Goal: Transaction & Acquisition: Purchase product/service

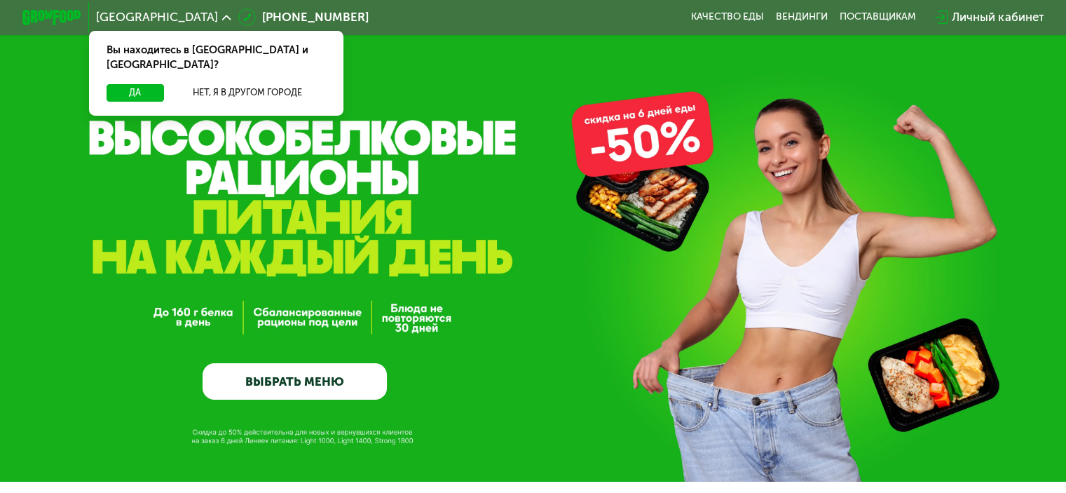
click at [332, 391] on link "ВЫБРАТЬ МЕНЮ" at bounding box center [294, 381] width 184 height 37
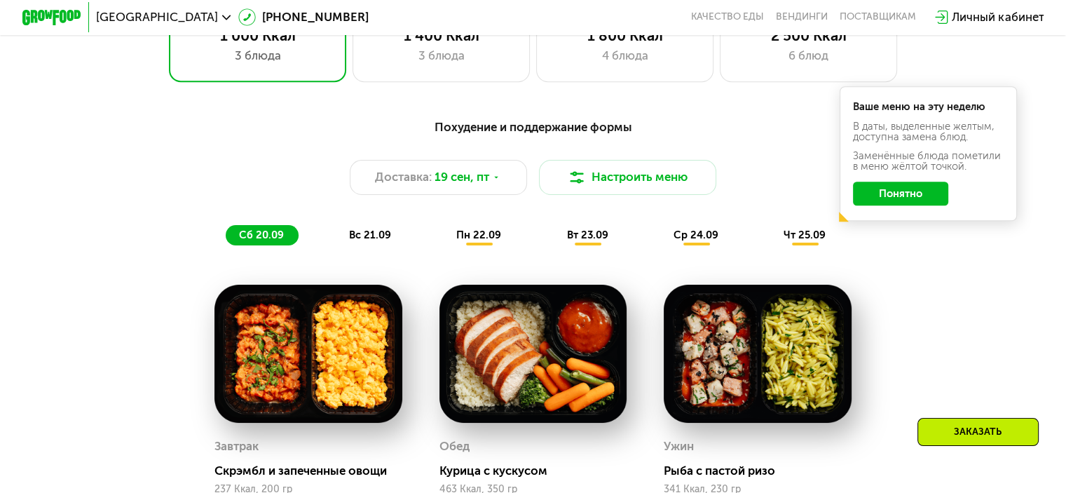
scroll to position [1082, 0]
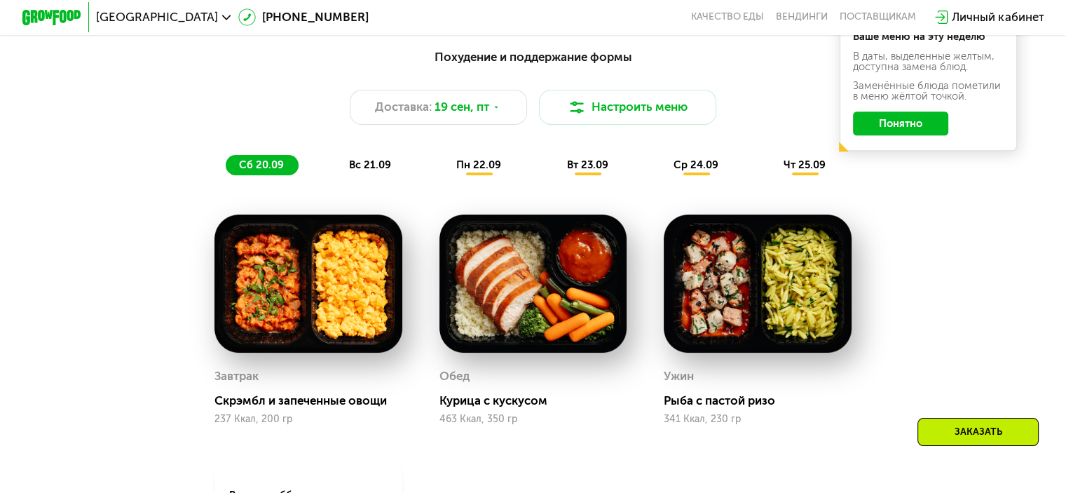
click at [333, 443] on div "Завтрак [PERSON_NAME] и запеченные овощи 237 Ккал, 200 гр" at bounding box center [308, 319] width 224 height 247
click at [172, 202] on div "Похудение и поддержание формы Доставка: [DATE] Настроить меню сб 20.09 вс 21.09…" at bounding box center [532, 346] width 911 height 614
drag, startPoint x: 358, startPoint y: 12, endPoint x: 160, endPoint y: 167, distance: 252.0
click at [160, 167] on div "Похудение и поддержание формы Доставка: [DATE] Настроить меню сб 20.09 вс 21.09…" at bounding box center [533, 112] width 876 height 128
click at [77, 404] on div "Похудение и поддержание формы Доставка: [DATE] Настроить меню сб 20.09 вс 21.09…" at bounding box center [532, 346] width 911 height 614
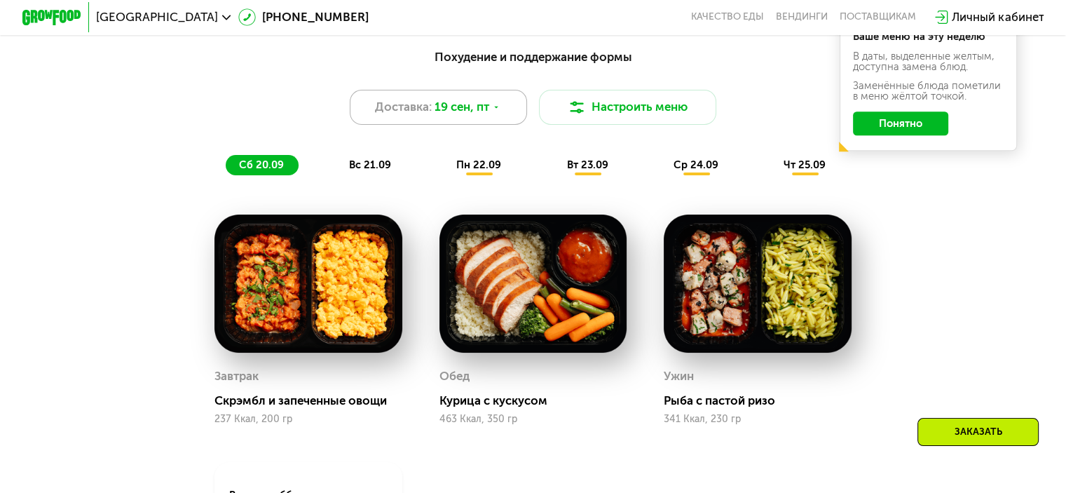
click at [499, 112] on icon at bounding box center [496, 107] width 9 height 9
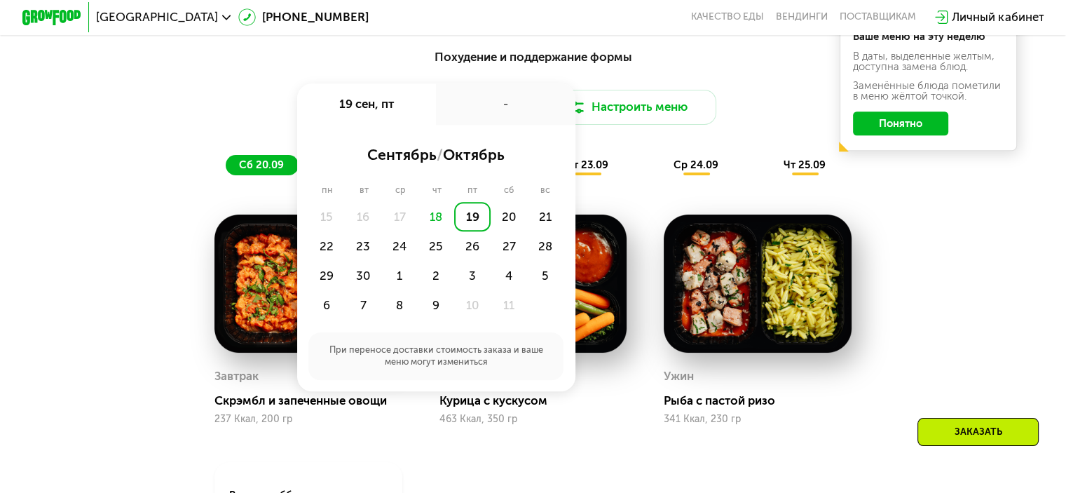
click at [429, 227] on div "18" at bounding box center [436, 216] width 36 height 29
click at [434, 222] on div "18" at bounding box center [436, 216] width 36 height 29
click at [502, 219] on div "20" at bounding box center [508, 216] width 36 height 29
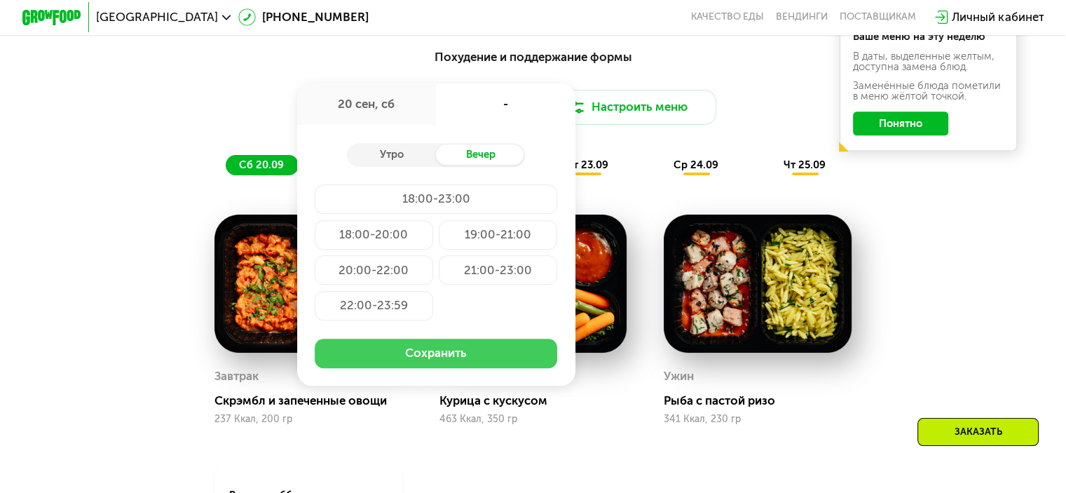
click at [495, 365] on button "Сохранить" at bounding box center [436, 352] width 242 height 29
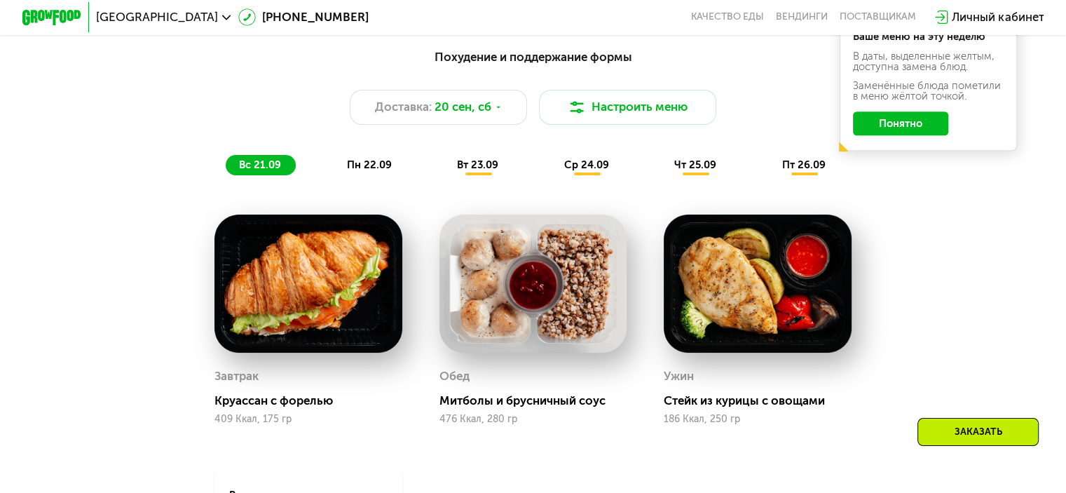
click at [958, 277] on div "Похудение и поддержание формы Доставка: [DATE] Настроить меню вс 21.09 пн 22.09…" at bounding box center [532, 346] width 911 height 614
click at [499, 112] on icon at bounding box center [498, 107] width 9 height 9
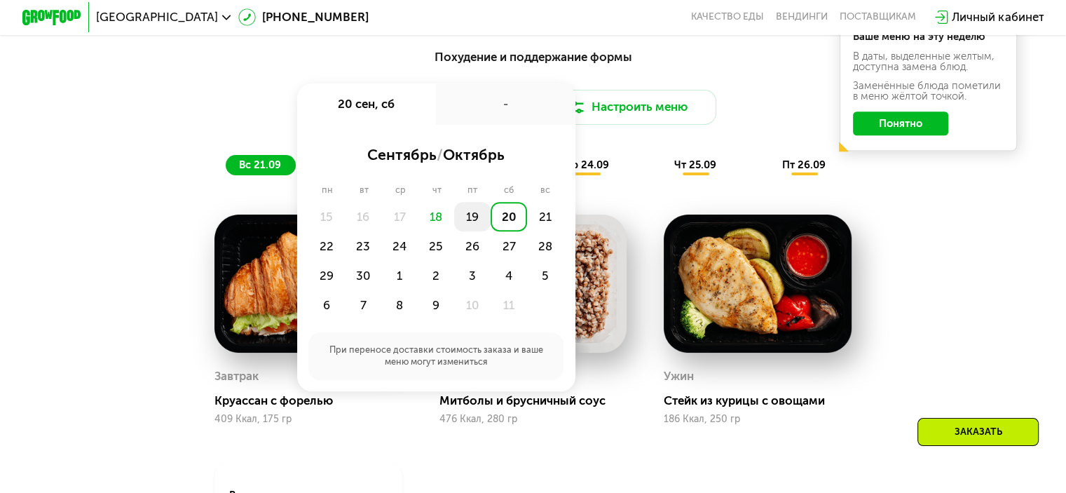
click at [467, 223] on div "19" at bounding box center [472, 216] width 36 height 29
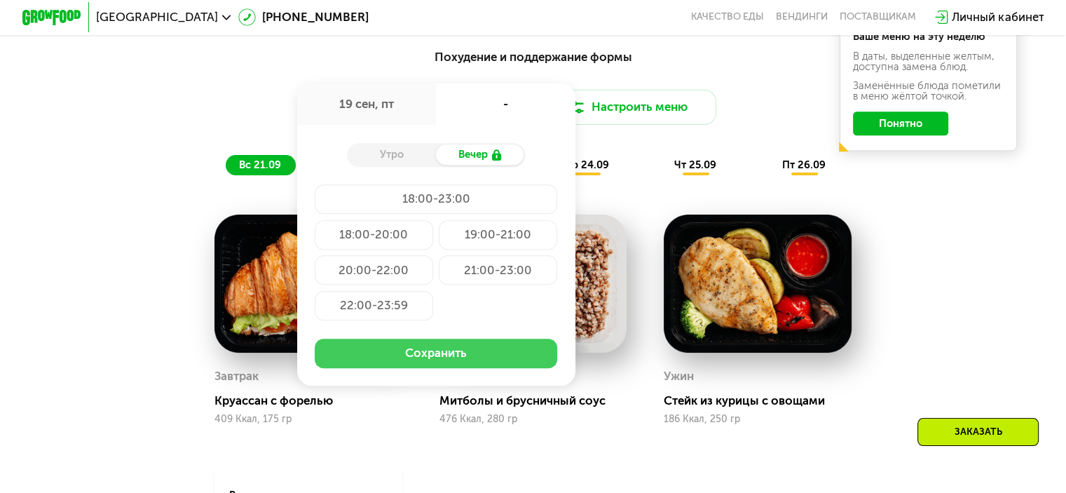
click at [463, 366] on button "Сохранить" at bounding box center [436, 352] width 242 height 29
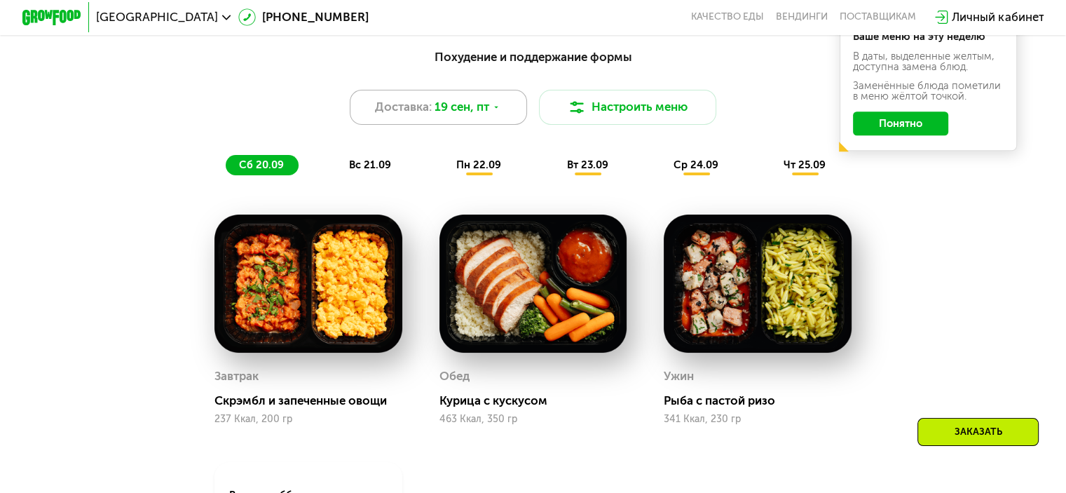
click at [502, 115] on div "Доставка: [DATE]" at bounding box center [439, 108] width 178 height 36
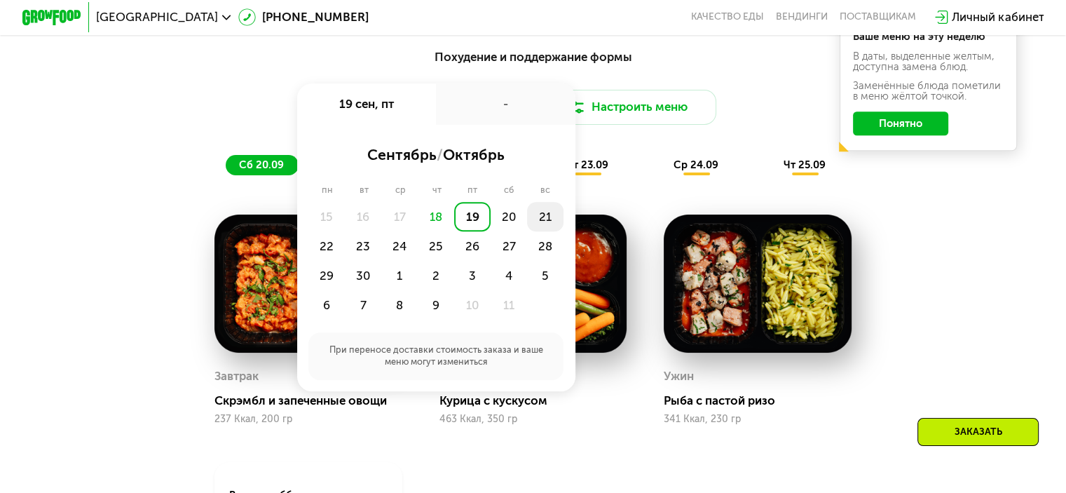
click at [553, 223] on div "21" at bounding box center [545, 216] width 36 height 29
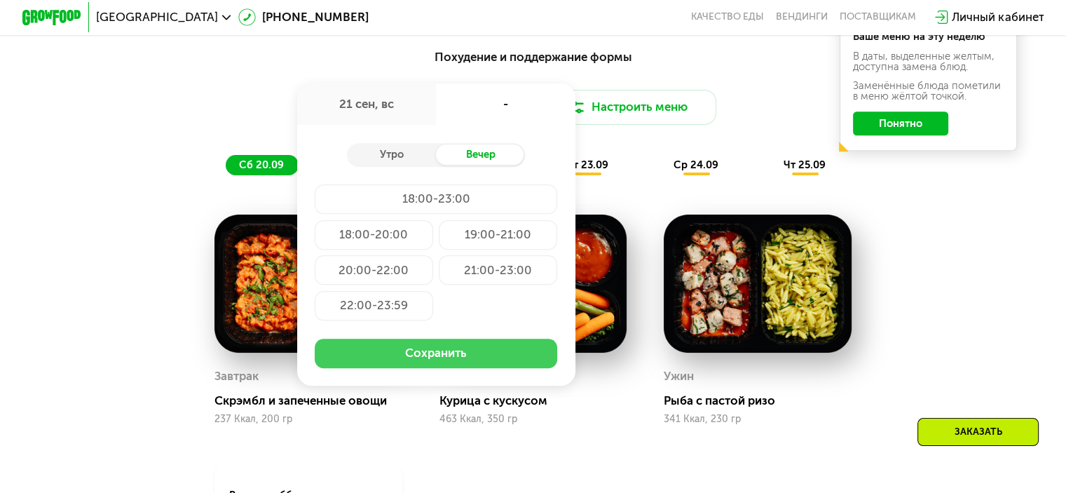
click at [429, 357] on button "Сохранить" at bounding box center [436, 352] width 242 height 29
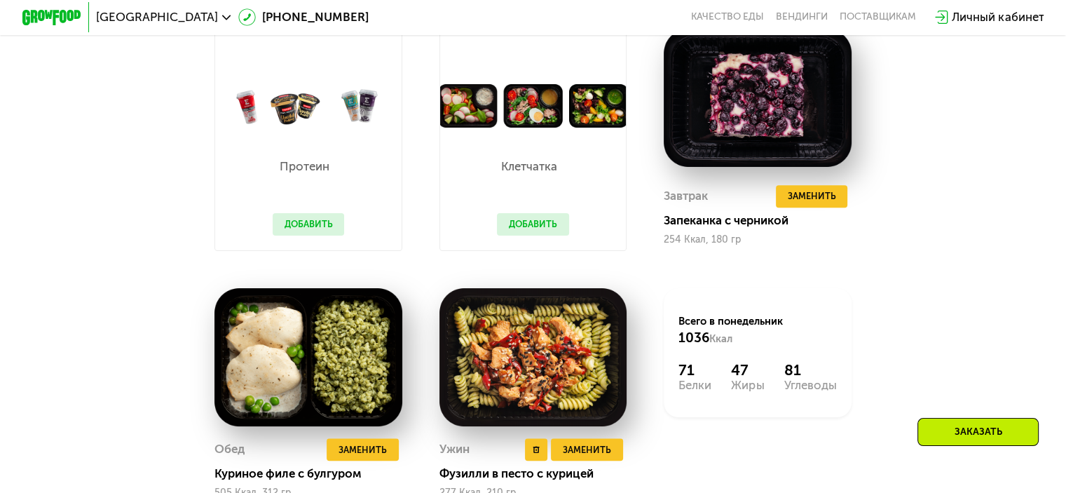
scroll to position [1292, 0]
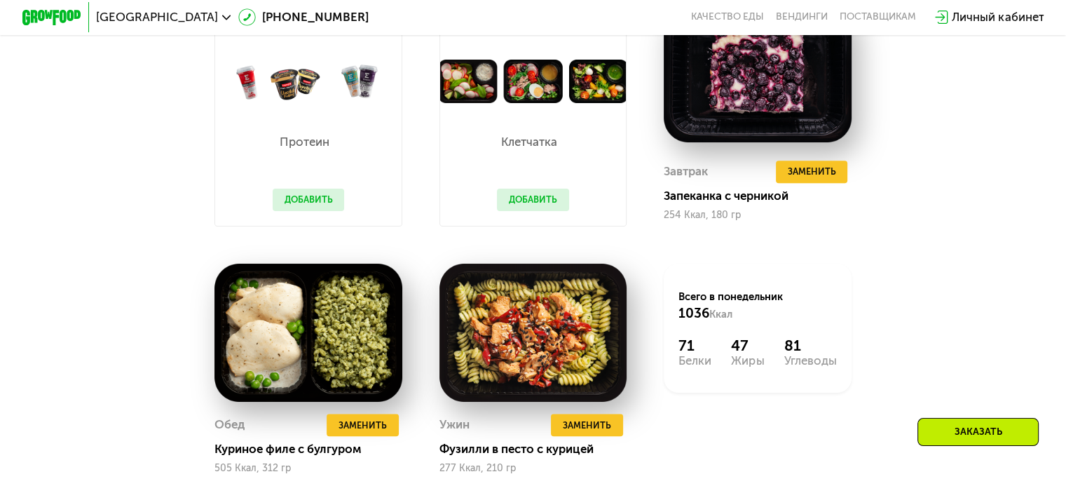
click at [531, 95] on img at bounding box center [533, 81] width 186 height 43
click at [544, 202] on button "Добавить" at bounding box center [533, 199] width 72 height 22
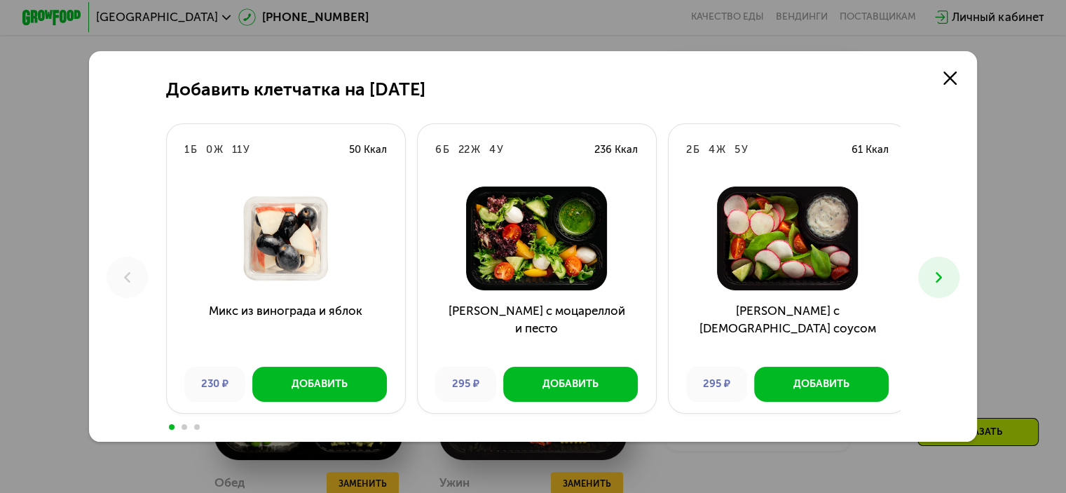
scroll to position [1152, 0]
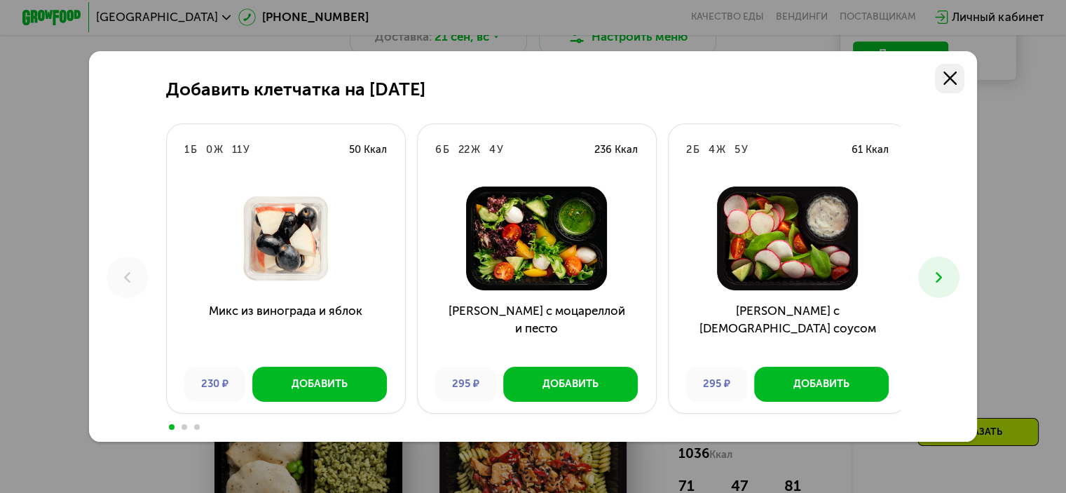
click at [956, 78] on icon at bounding box center [949, 77] width 13 height 13
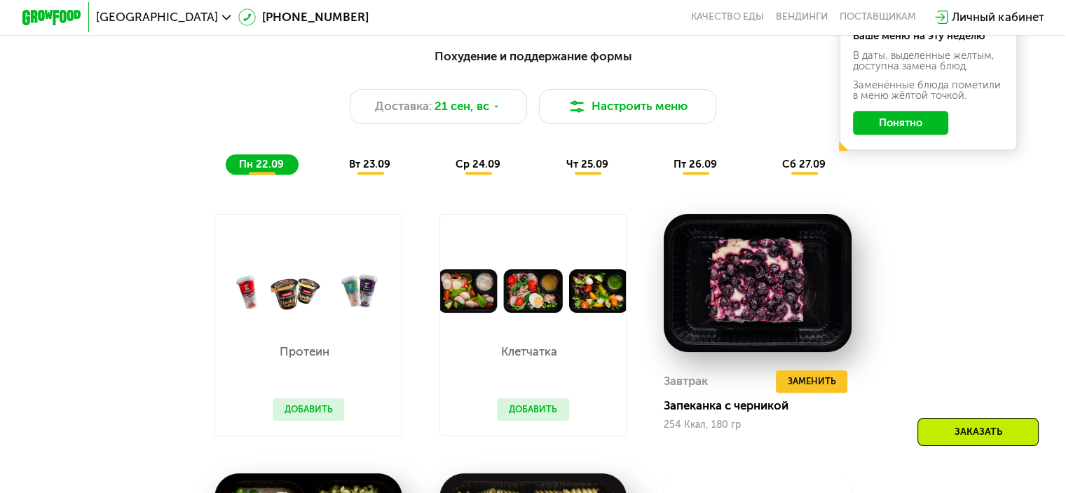
scroll to position [1082, 0]
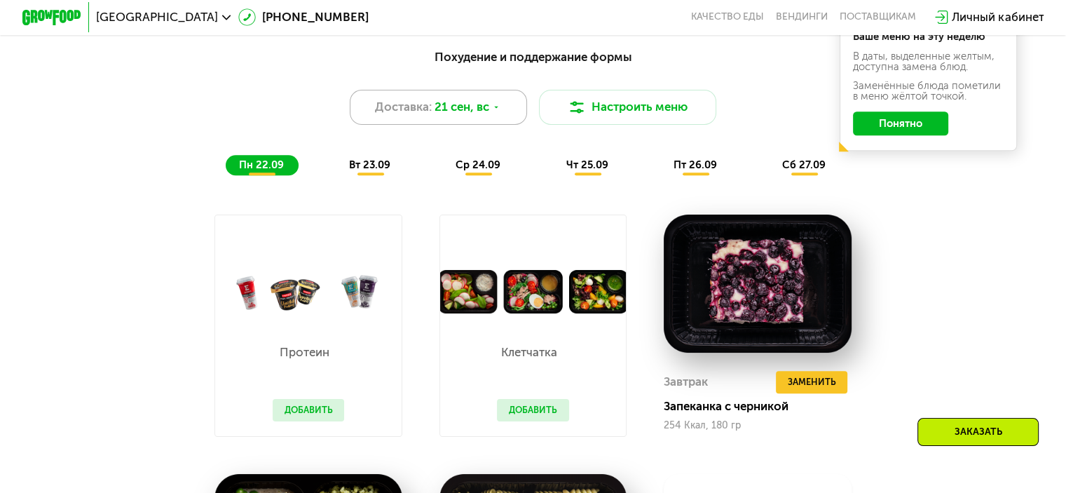
click at [507, 115] on div "Доставка: 21 сен, вс" at bounding box center [439, 108] width 178 height 36
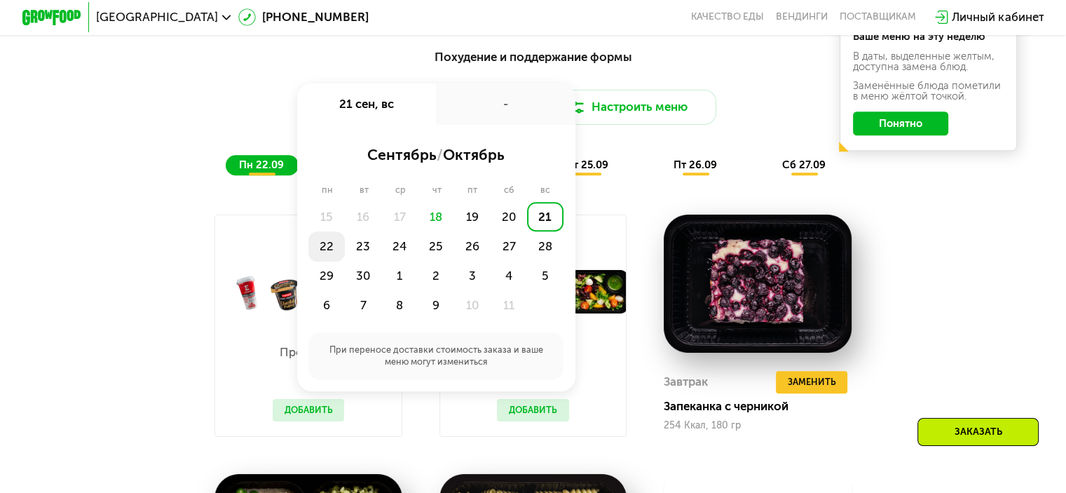
click at [326, 254] on div "22" at bounding box center [326, 245] width 36 height 29
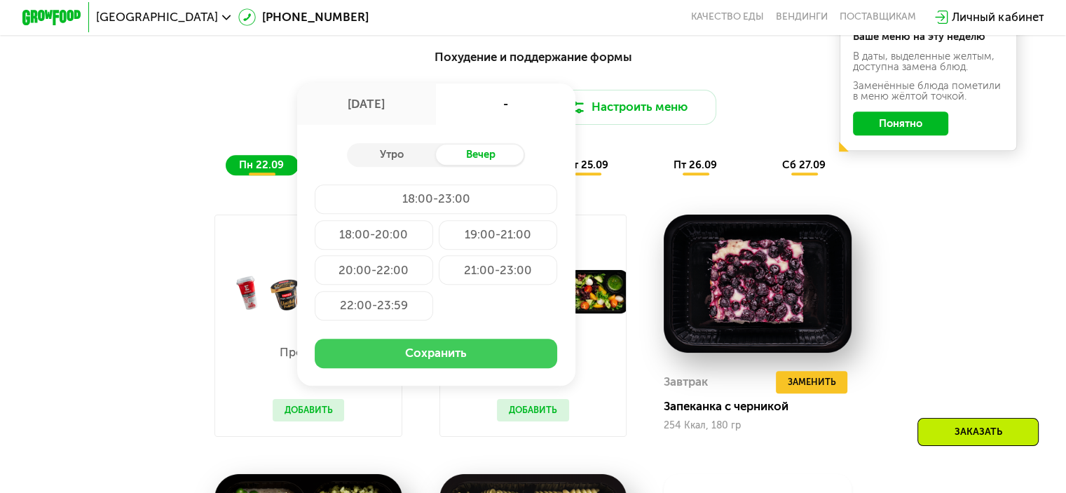
click at [438, 361] on button "Сохранить" at bounding box center [436, 352] width 242 height 29
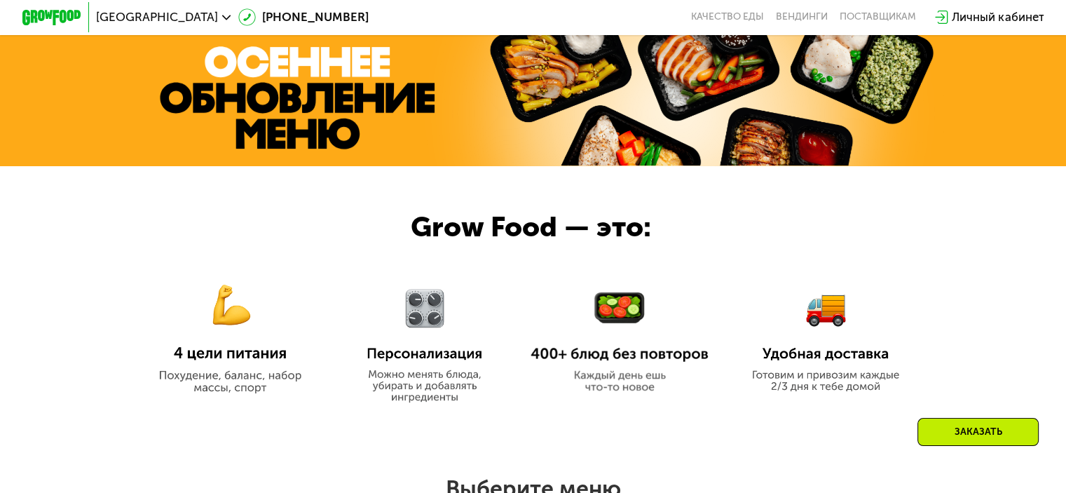
scroll to position [521, 0]
